Goal: Ask a question

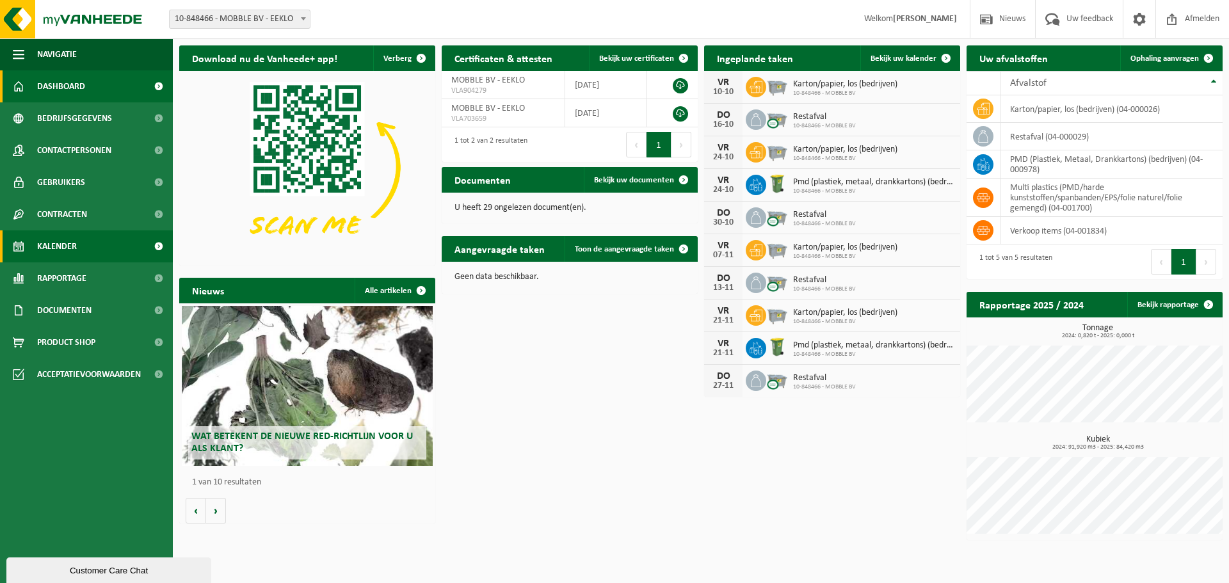
click at [52, 245] on span "Kalender" at bounding box center [57, 246] width 40 height 32
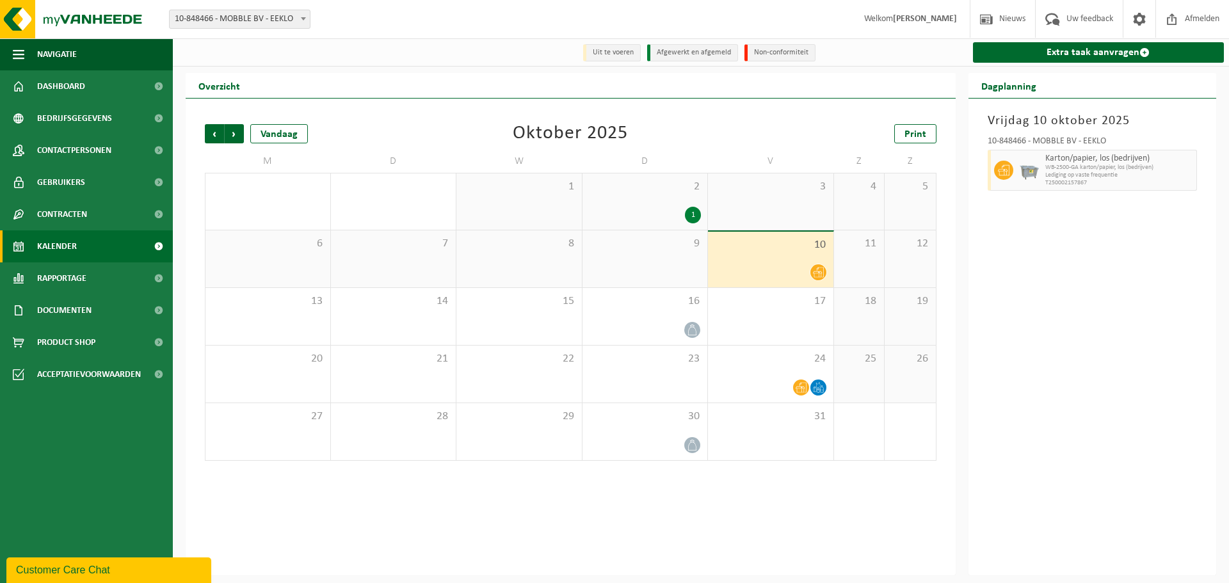
click at [127, 574] on div "Customer Care Chat" at bounding box center [109, 570] width 186 height 15
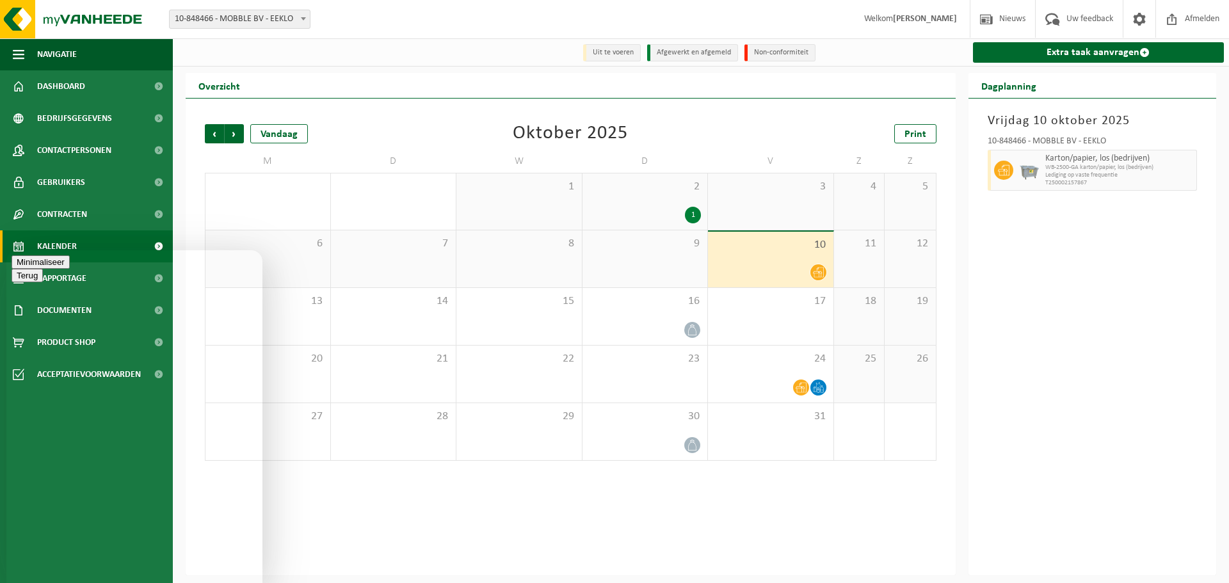
type textarea "b"
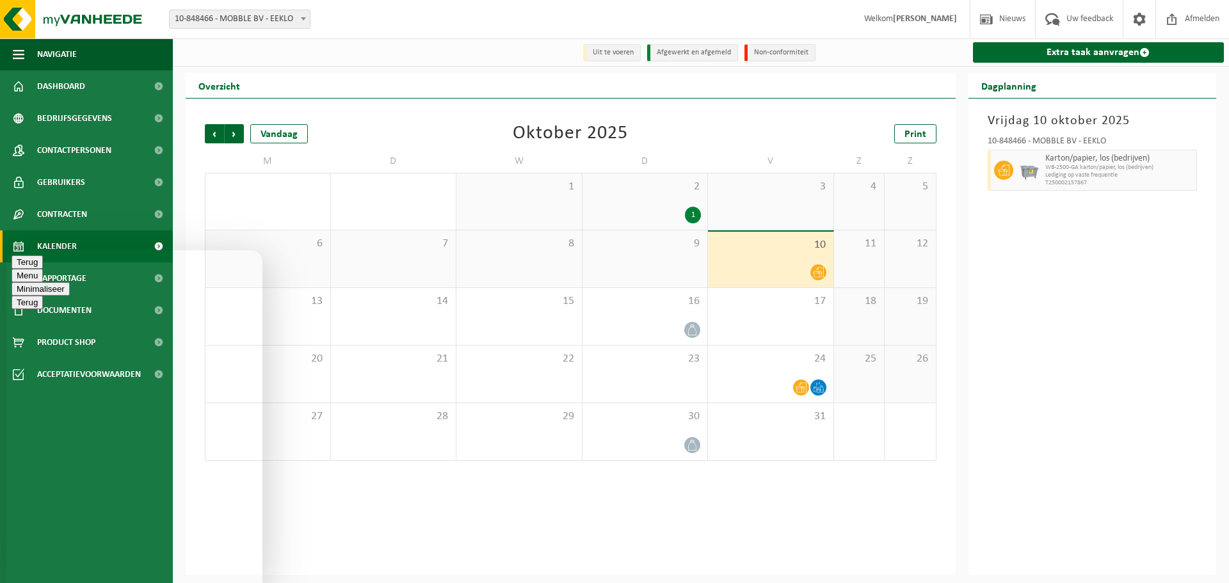
click at [70, 282] on button "Minimaliseer" at bounding box center [41, 288] width 58 height 13
